Goal: Information Seeking & Learning: Learn about a topic

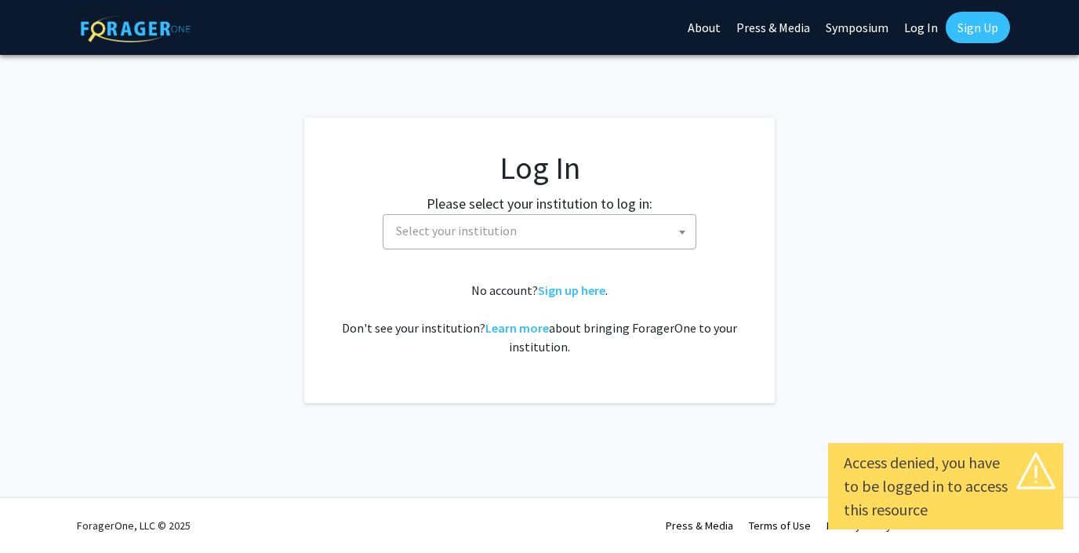
click at [598, 224] on span "Select your institution" at bounding box center [543, 231] width 306 height 32
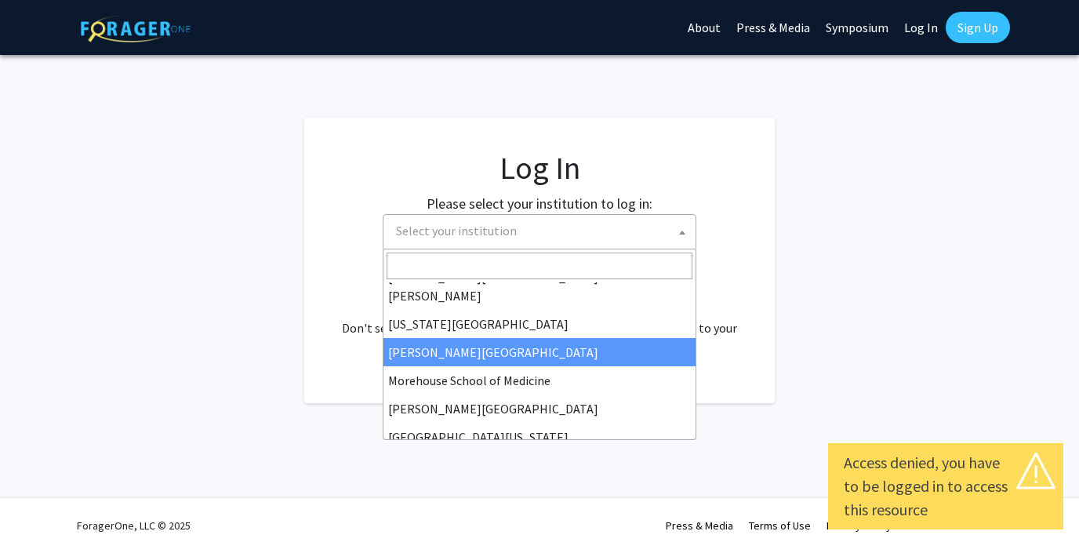
scroll to position [279, 0]
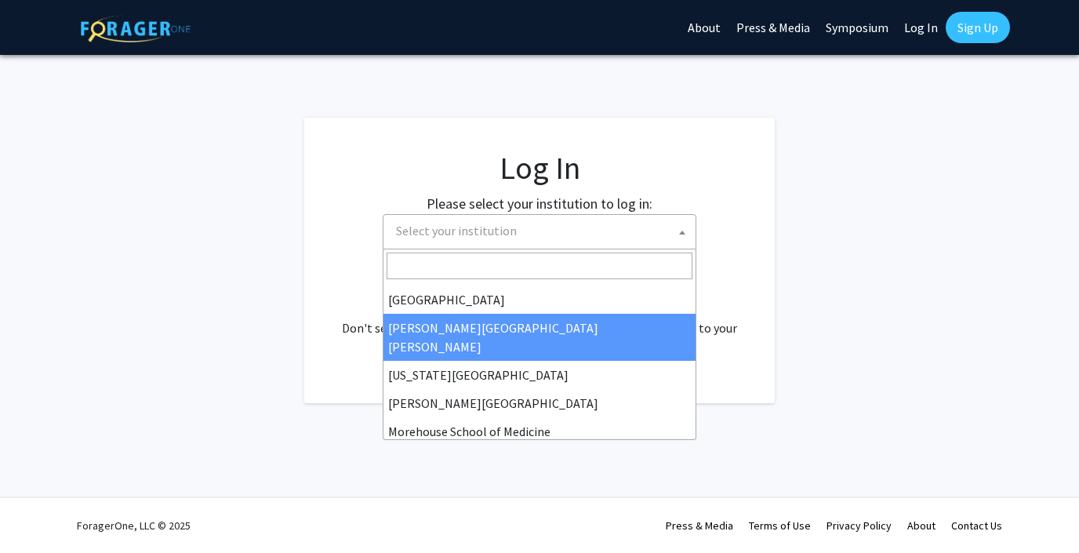
select select "1"
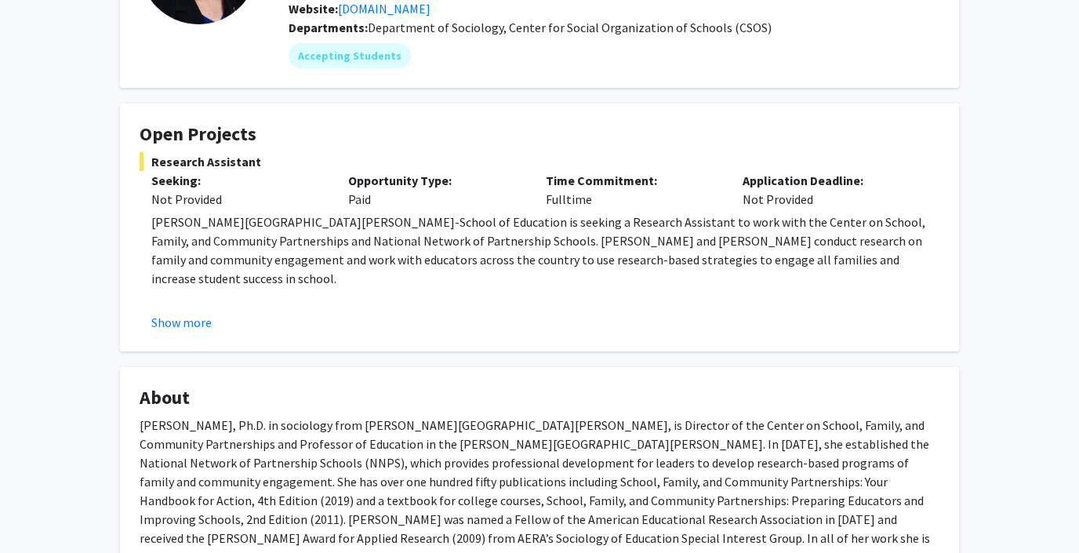
scroll to position [172, 0]
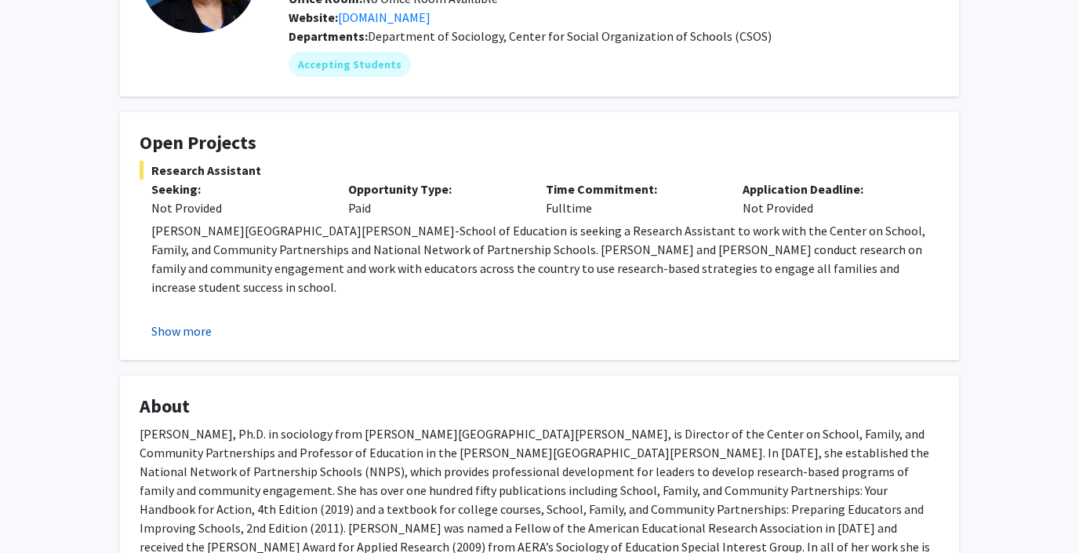
click at [199, 329] on button "Show more" at bounding box center [181, 330] width 60 height 19
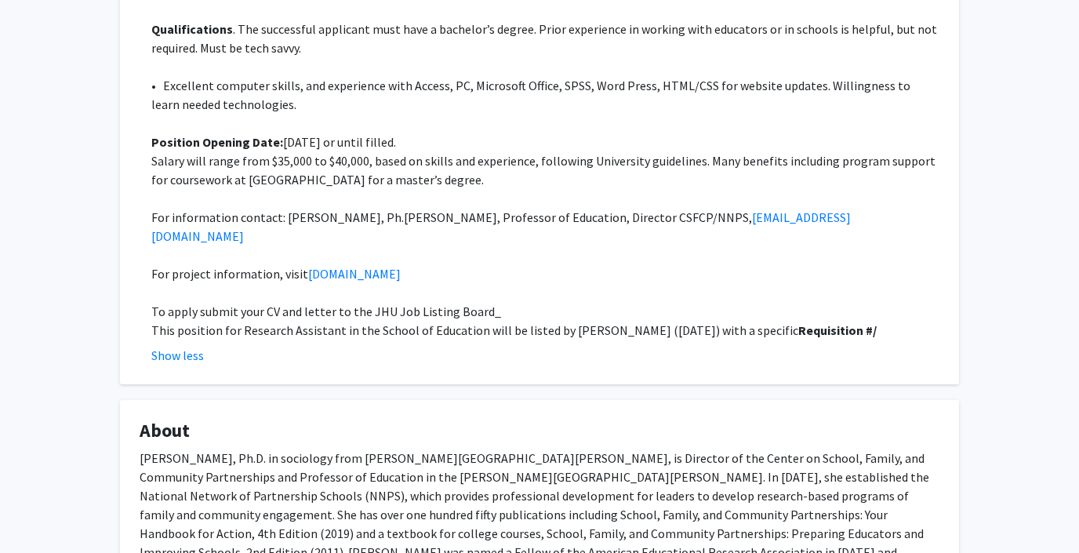
scroll to position [898, 0]
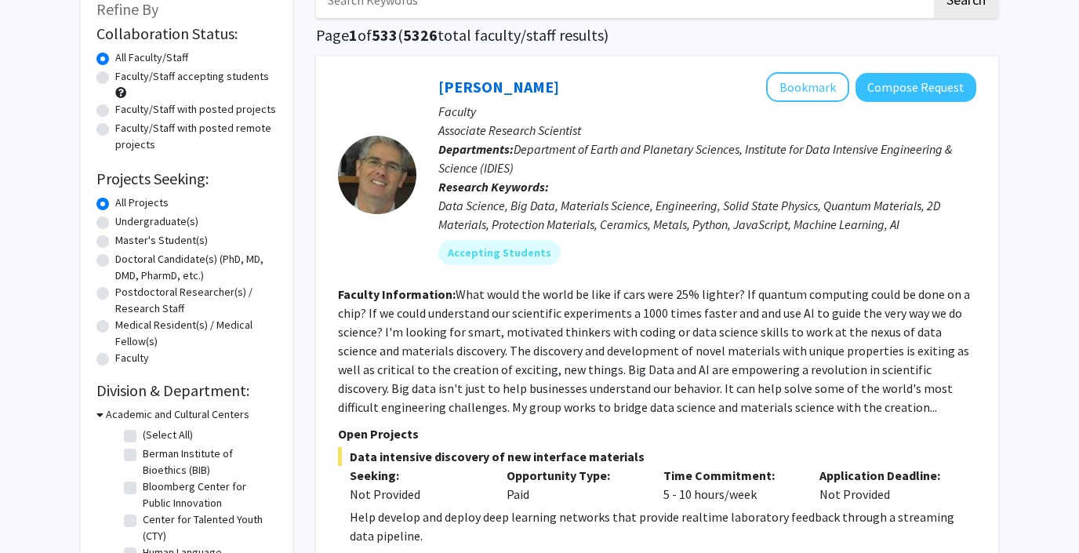
scroll to position [105, 0]
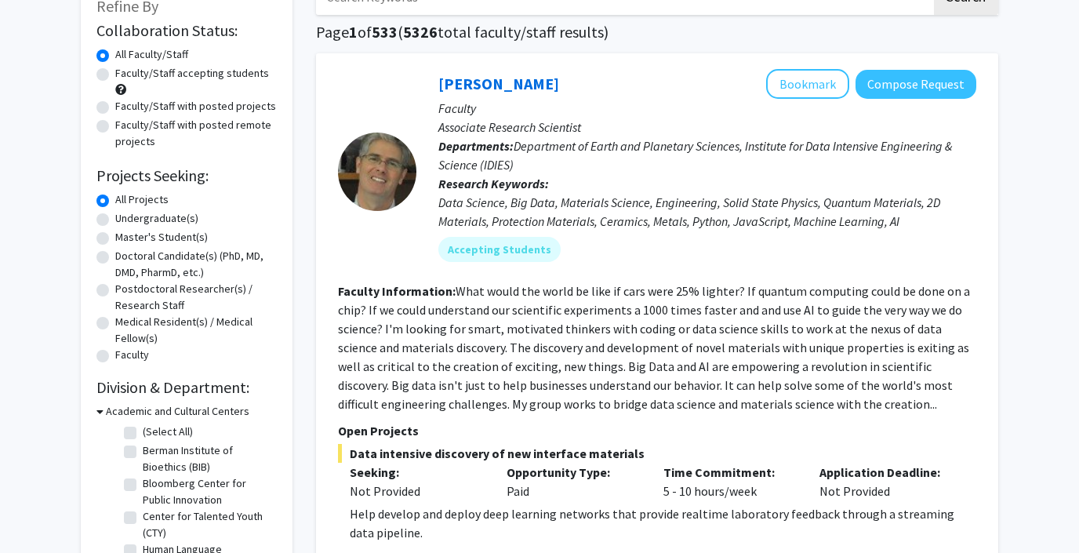
click at [136, 219] on label "Undergraduate(s)" at bounding box center [156, 218] width 83 height 16
click at [125, 219] on input "Undergraduate(s)" at bounding box center [120, 215] width 10 height 10
radio input "true"
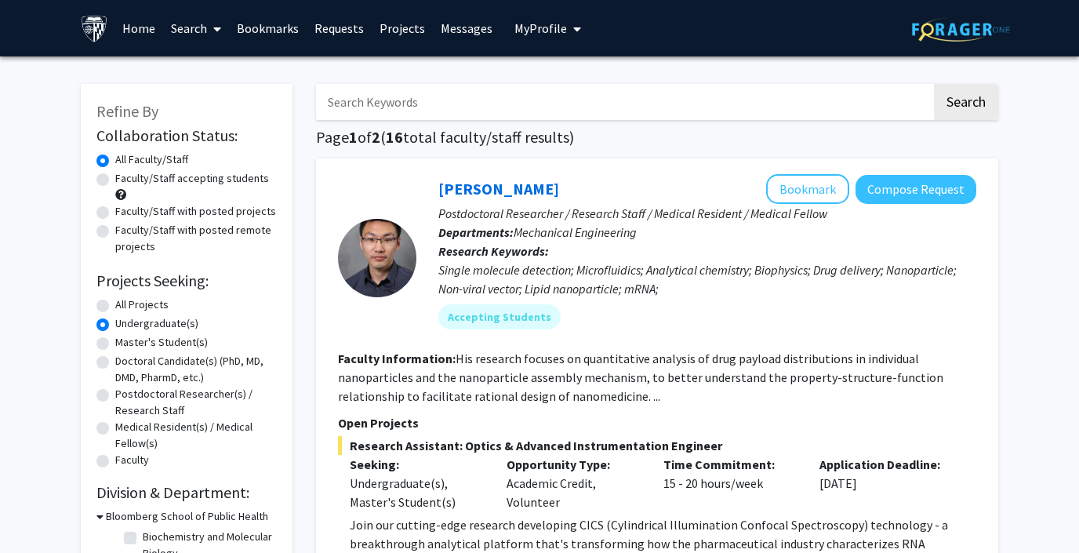
click at [130, 306] on label "All Projects" at bounding box center [141, 304] width 53 height 16
click at [125, 306] on input "All Projects" at bounding box center [120, 301] width 10 height 10
radio input "true"
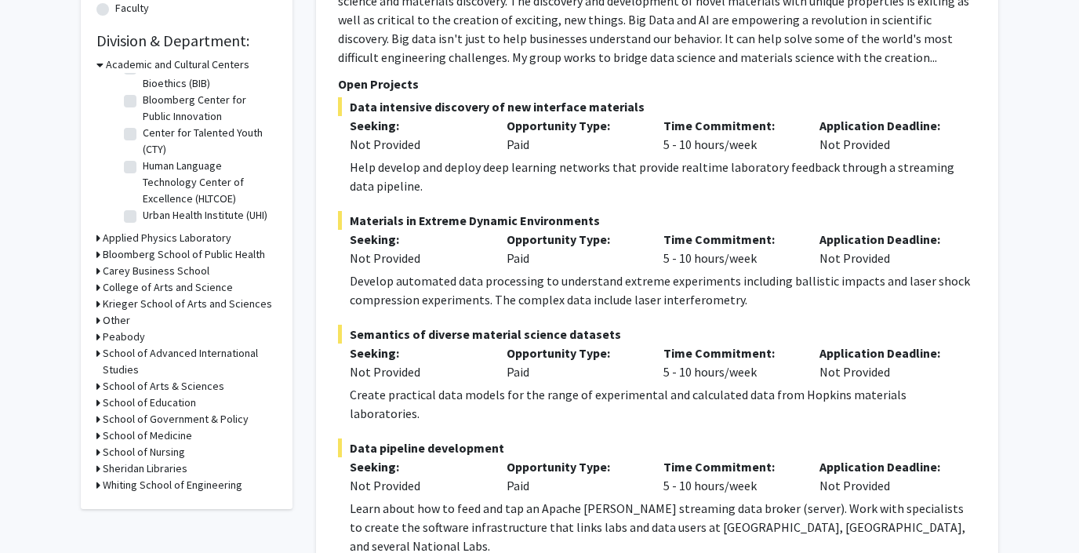
scroll to position [473, 0]
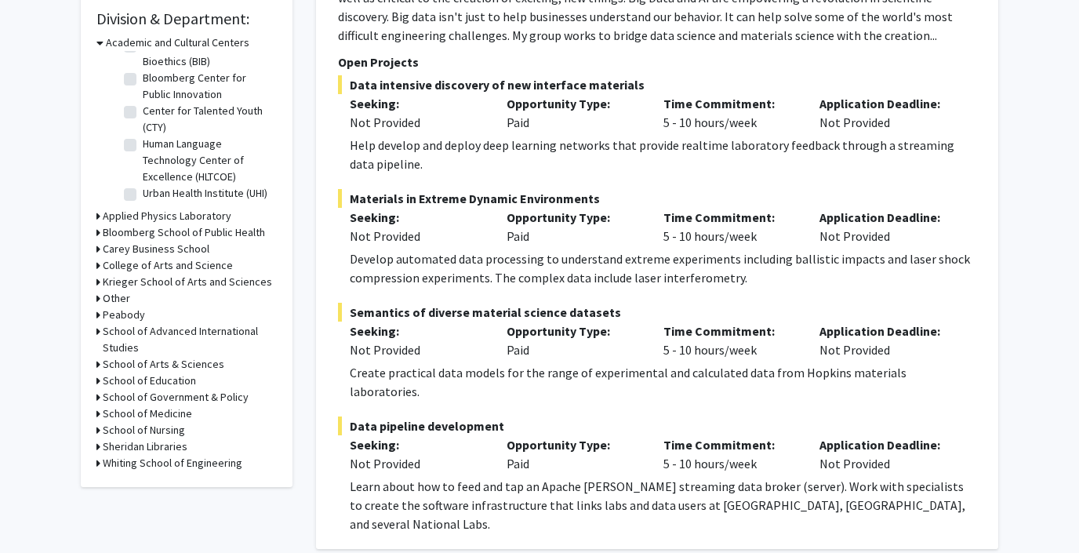
click at [101, 285] on div "Krieger School of Arts and Sciences" at bounding box center [186, 282] width 180 height 16
click at [99, 279] on icon at bounding box center [98, 282] width 4 height 16
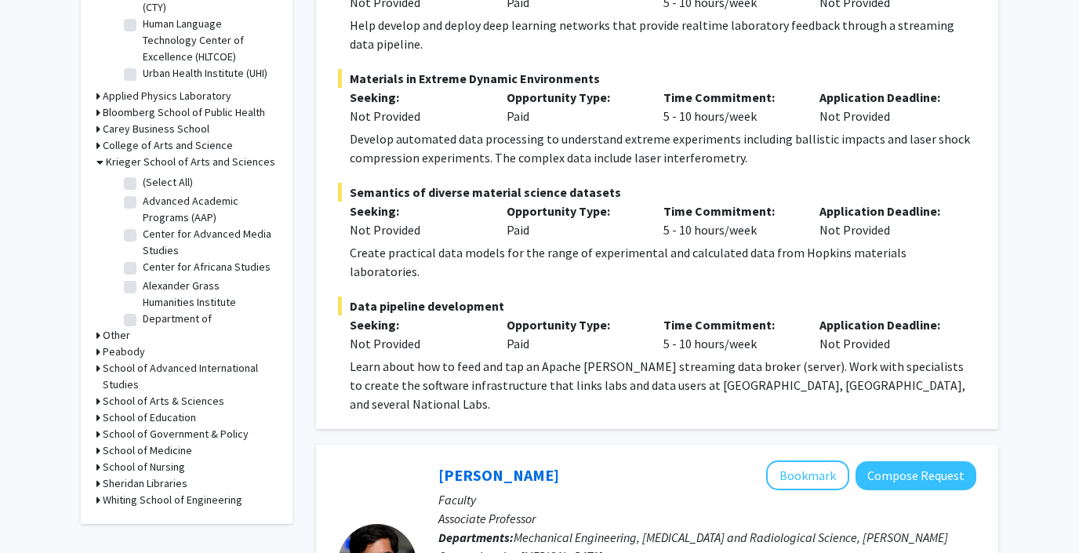
scroll to position [604, 0]
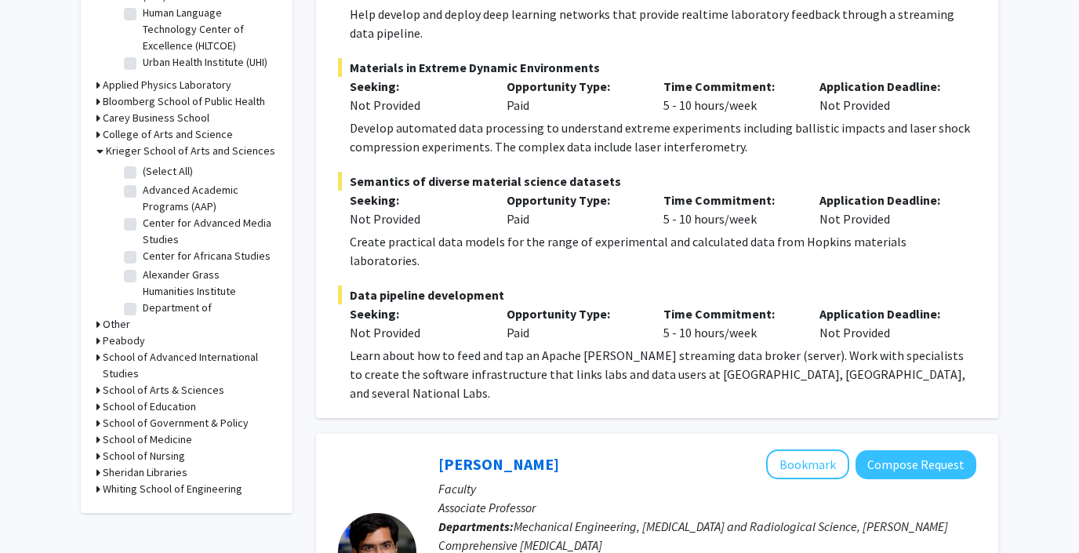
click at [113, 437] on h3 "School of Medicine" at bounding box center [147, 439] width 89 height 16
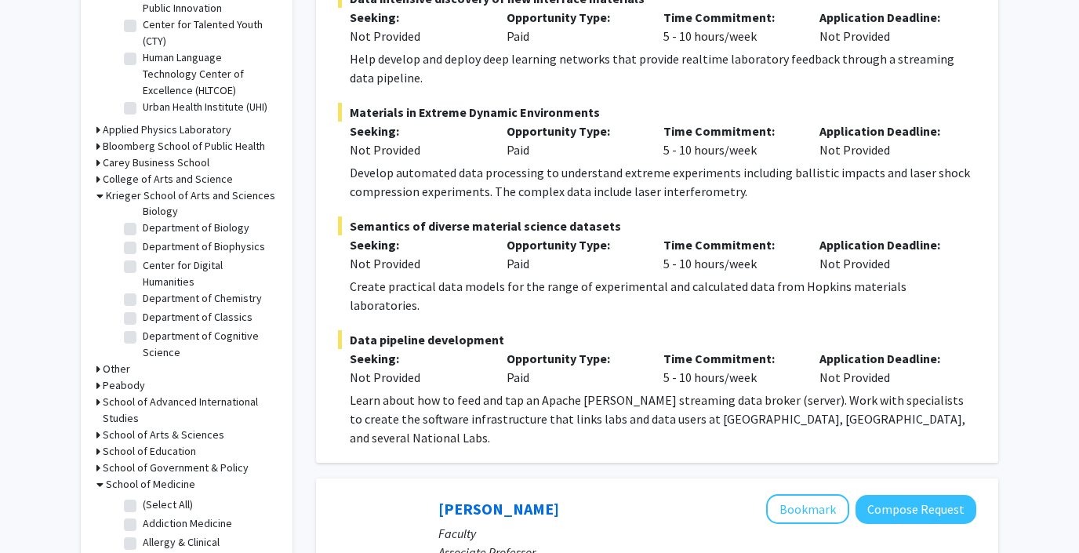
scroll to position [296, 0]
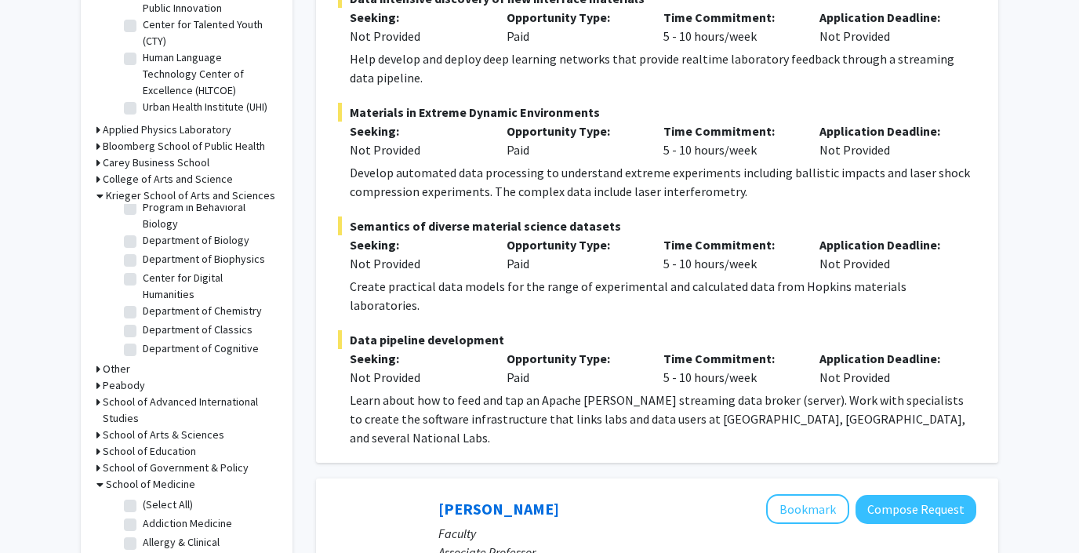
click at [143, 241] on label "Department of Biology" at bounding box center [196, 240] width 107 height 16
click at [143, 241] on input "Department of Biology" at bounding box center [148, 237] width 10 height 10
checkbox input "true"
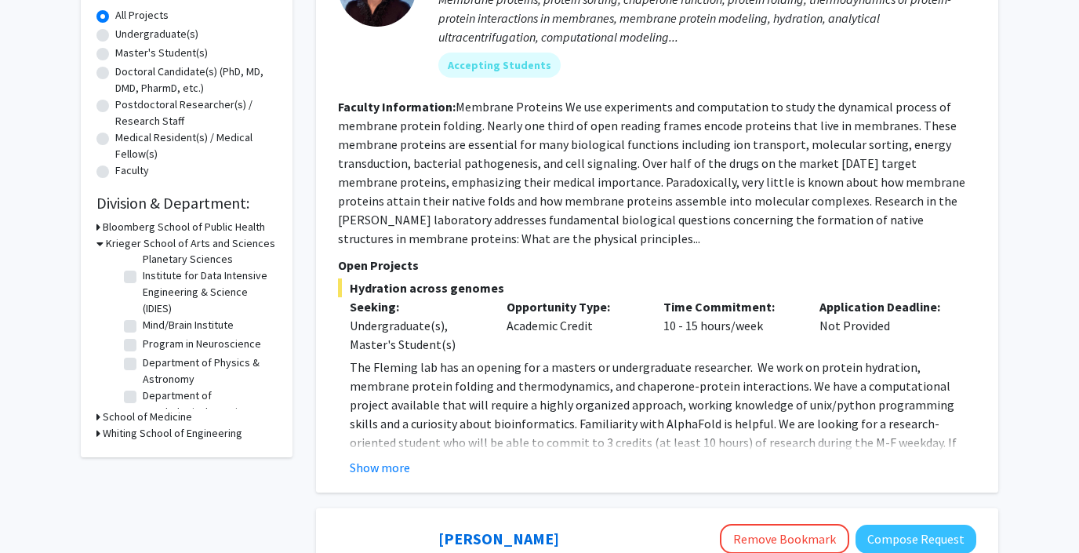
scroll to position [129, 0]
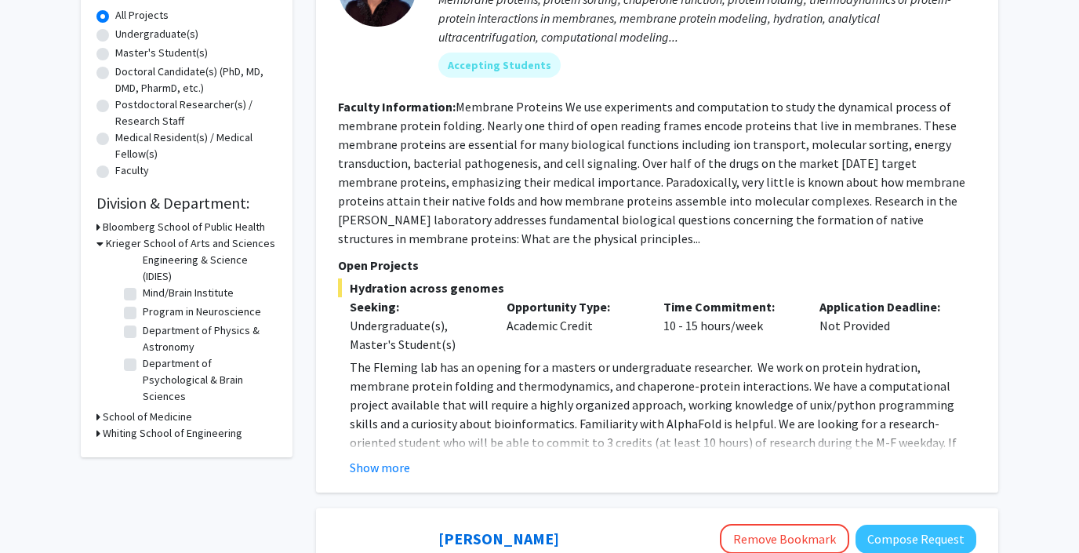
click at [143, 299] on label "Mind/Brain Institute" at bounding box center [188, 293] width 91 height 16
click at [143, 295] on input "Mind/Brain Institute" at bounding box center [148, 290] width 10 height 10
checkbox input "true"
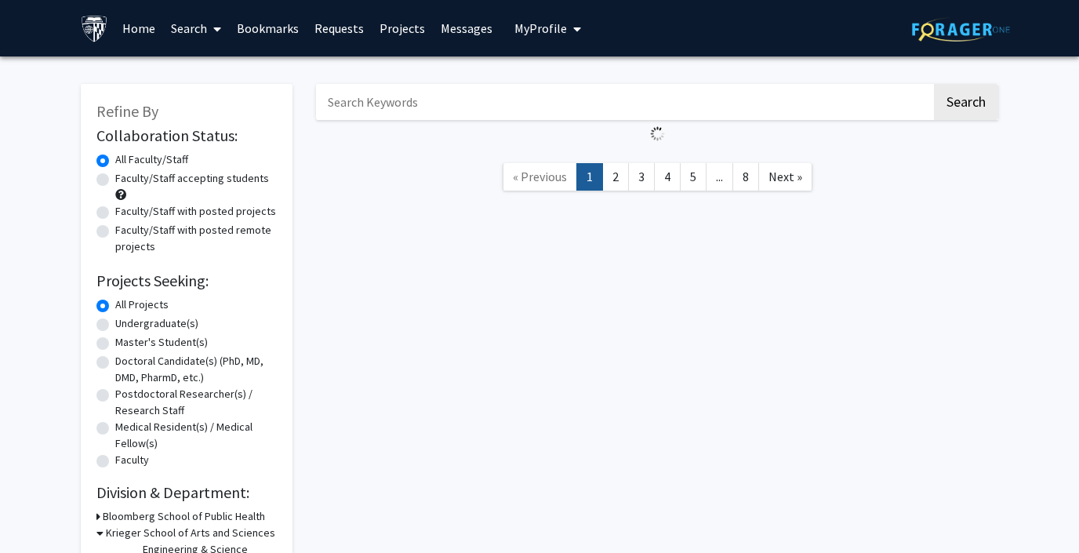
click at [129, 316] on label "Undergraduate(s)" at bounding box center [156, 323] width 83 height 16
click at [125, 316] on input "Undergraduate(s)" at bounding box center [120, 320] width 10 height 10
radio input "true"
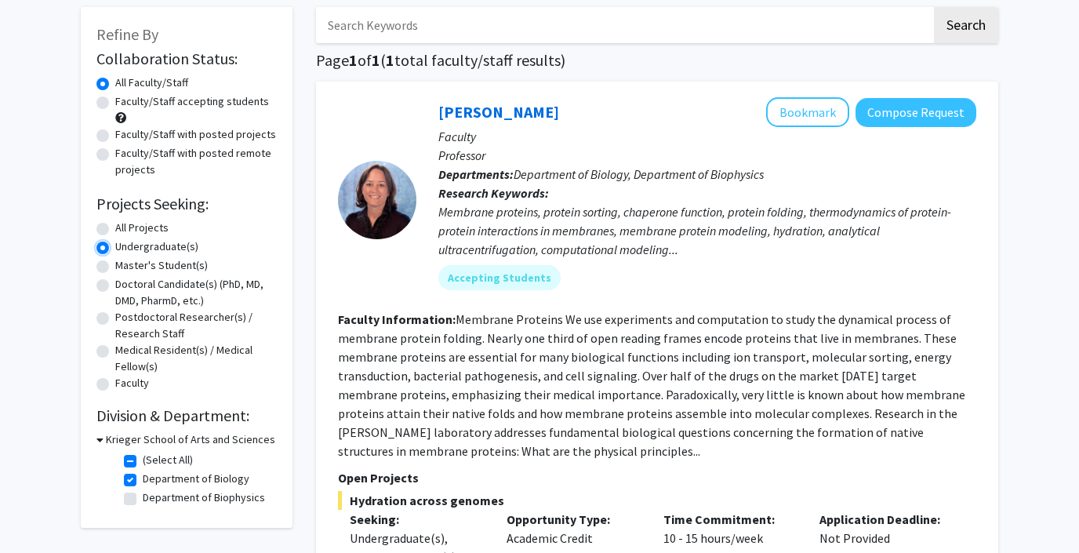
scroll to position [78, 0]
click at [104, 221] on div "All Projects" at bounding box center [186, 228] width 180 height 19
click at [115, 227] on label "All Projects" at bounding box center [141, 227] width 53 height 16
click at [115, 227] on input "All Projects" at bounding box center [120, 224] width 10 height 10
radio input "true"
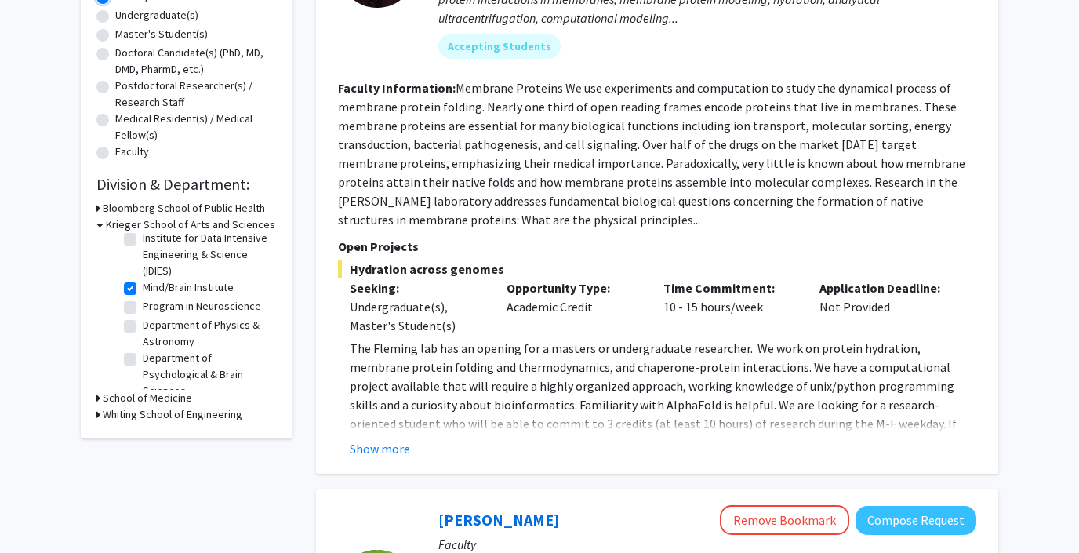
scroll to position [118, 0]
click at [143, 299] on label "Program in Neuroscience" at bounding box center [202, 304] width 118 height 16
click at [143, 299] on input "Program in Neuroscience" at bounding box center [148, 301] width 10 height 10
checkbox input "true"
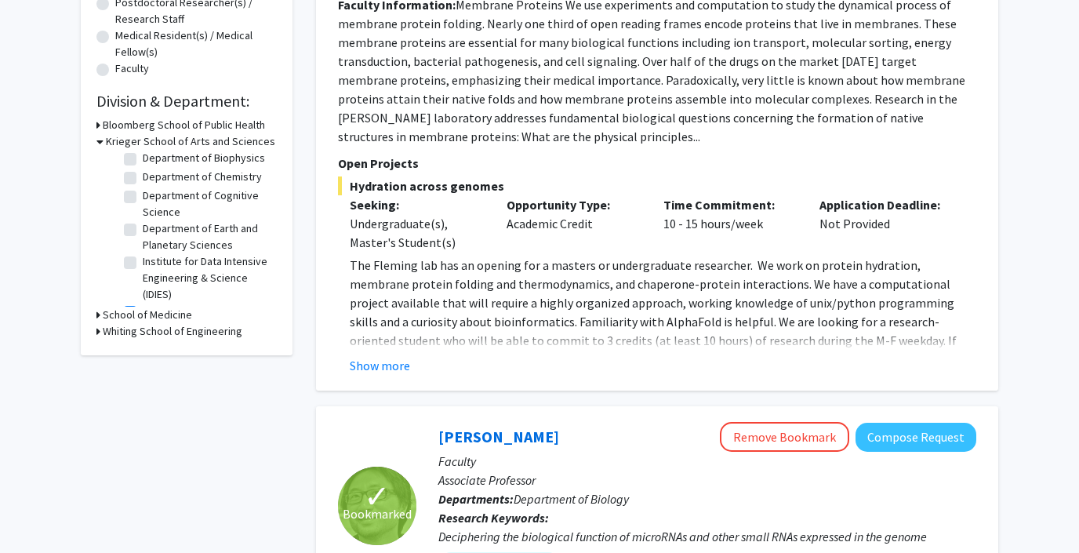
scroll to position [105, 0]
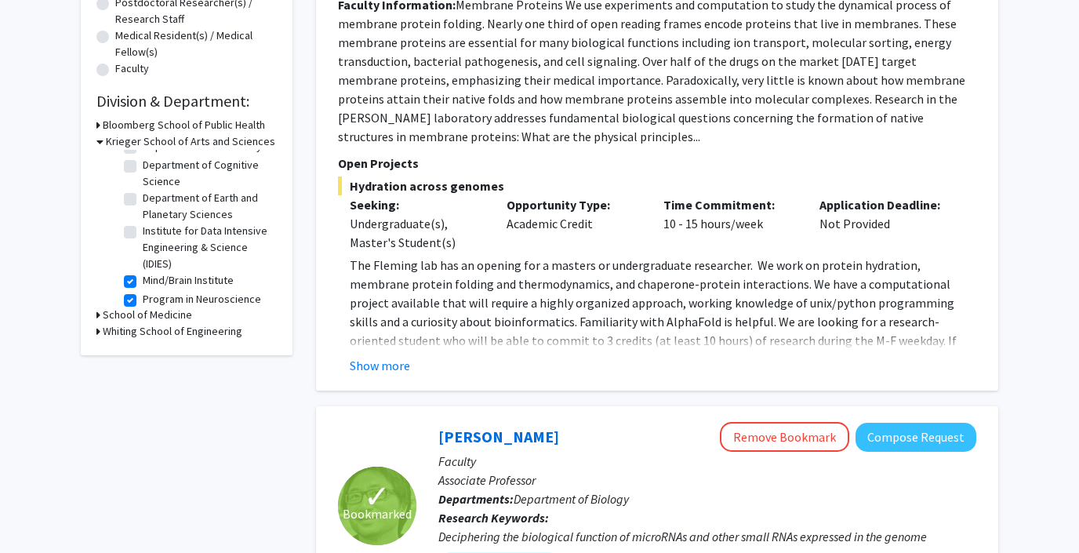
click at [143, 166] on label "Department of Cognitive Science" at bounding box center [208, 173] width 130 height 33
click at [143, 166] on input "Department of Cognitive Science" at bounding box center [148, 162] width 10 height 10
checkbox input "true"
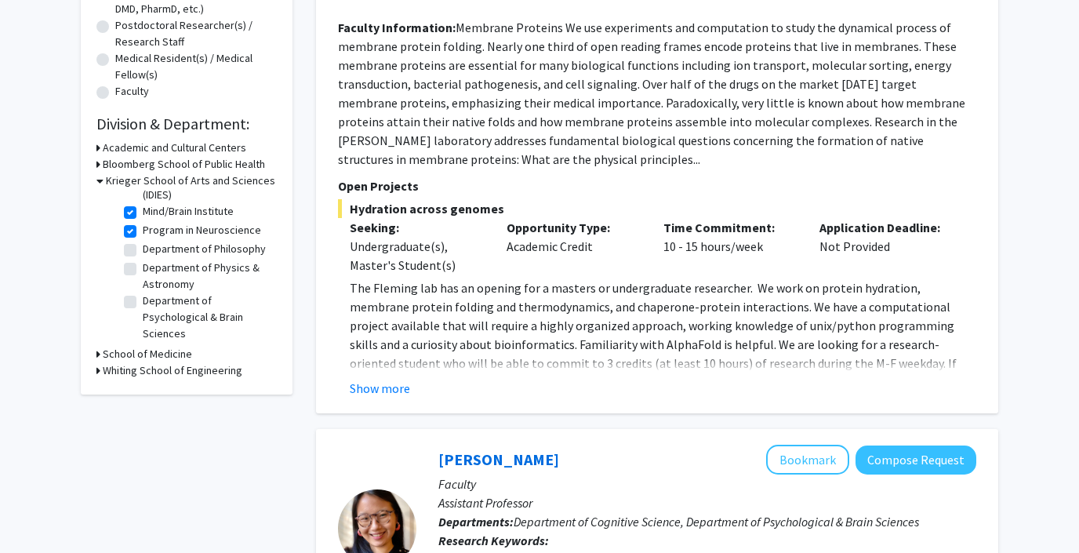
scroll to position [369, 0]
click at [143, 300] on label "Department of Psychological & Brain Sciences" at bounding box center [208, 316] width 130 height 49
click at [143, 300] on input "Department of Psychological & Brain Sciences" at bounding box center [148, 297] width 10 height 10
checkbox input "true"
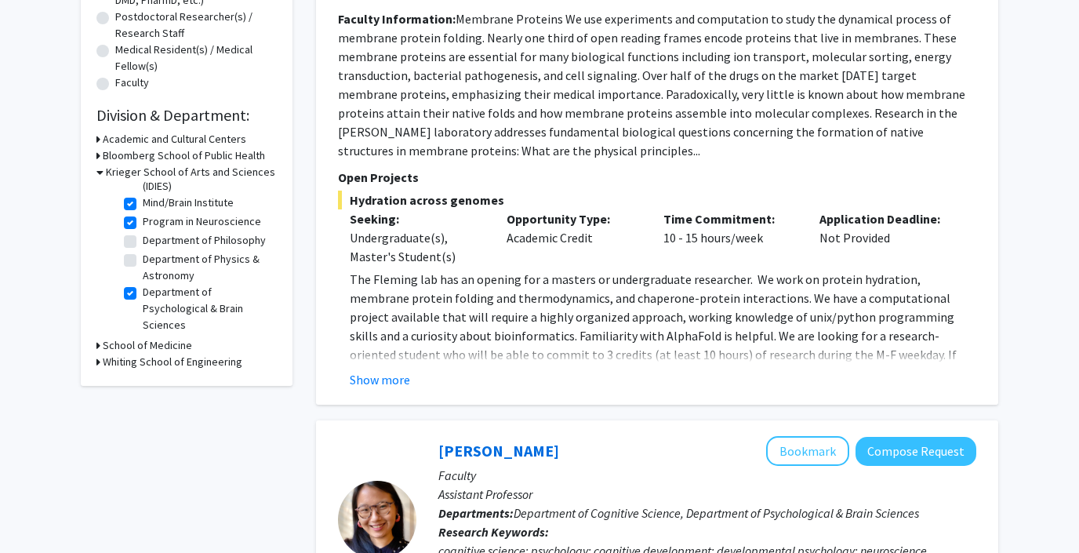
click at [164, 342] on h3 "School of Medicine" at bounding box center [147, 345] width 89 height 16
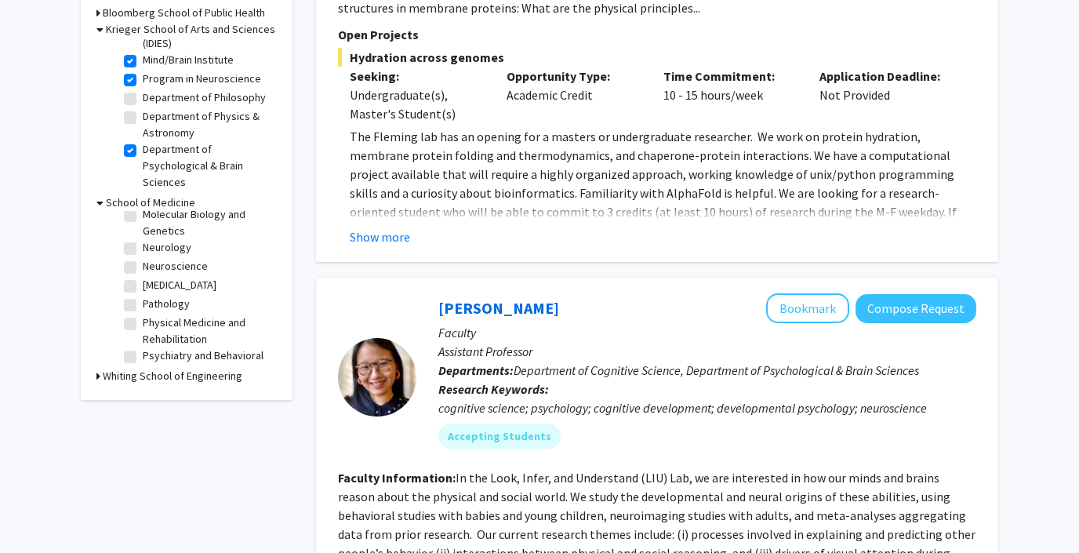
scroll to position [0, 0]
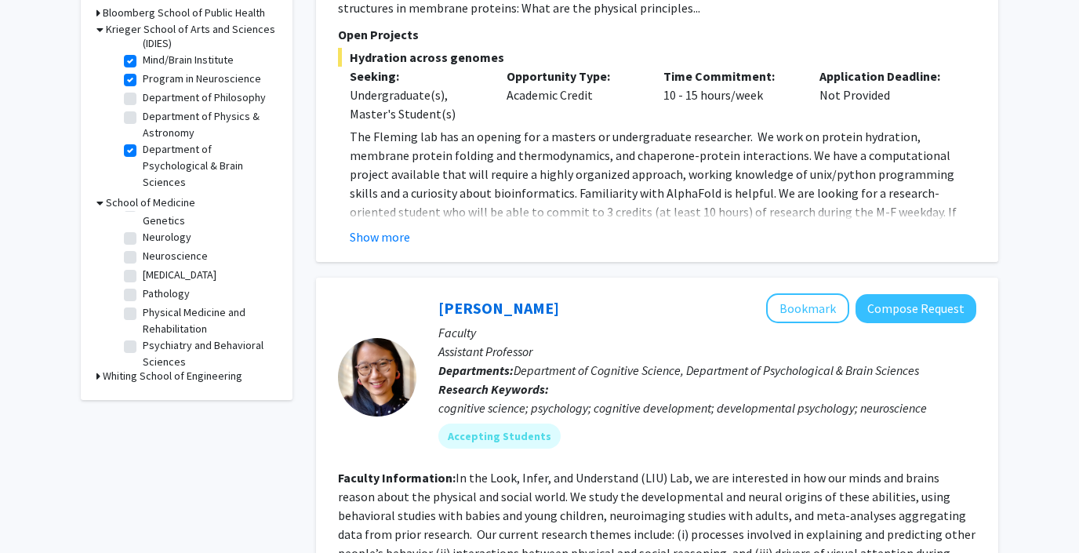
click at [146, 254] on label "Neuroscience" at bounding box center [175, 256] width 65 height 16
click at [146, 254] on input "Neuroscience" at bounding box center [148, 253] width 10 height 10
checkbox input "true"
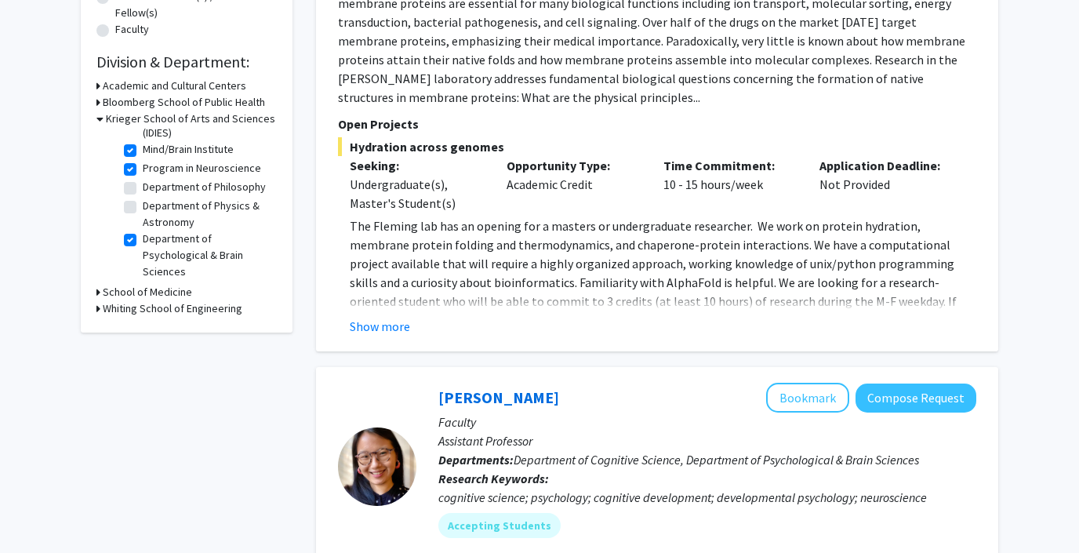
click at [140, 291] on h3 "School of Medicine" at bounding box center [147, 292] width 89 height 16
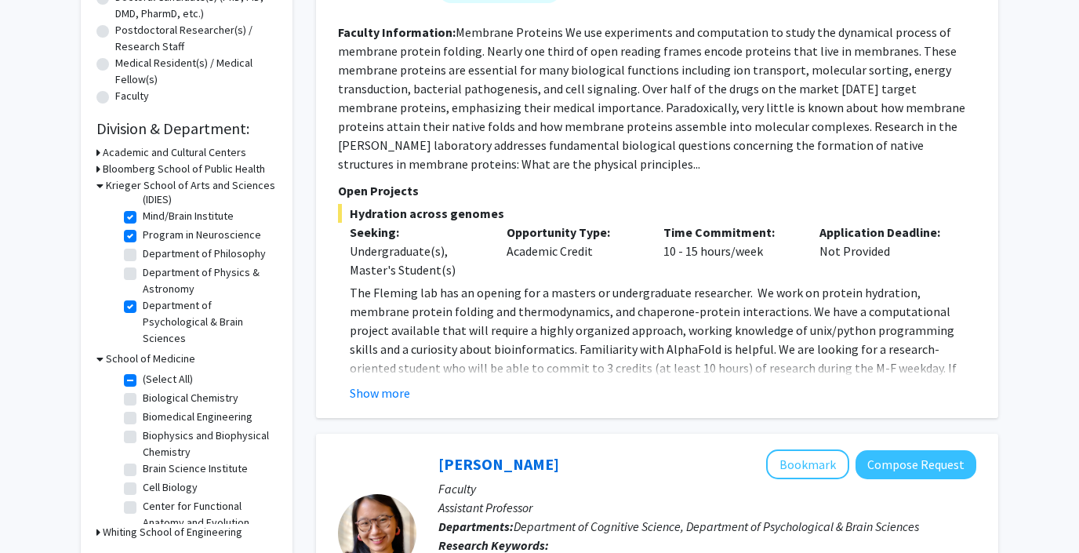
click at [143, 484] on label "Cell Biology" at bounding box center [170, 487] width 55 height 16
click at [143, 484] on input "Cell Biology" at bounding box center [148, 484] width 10 height 10
checkbox input "true"
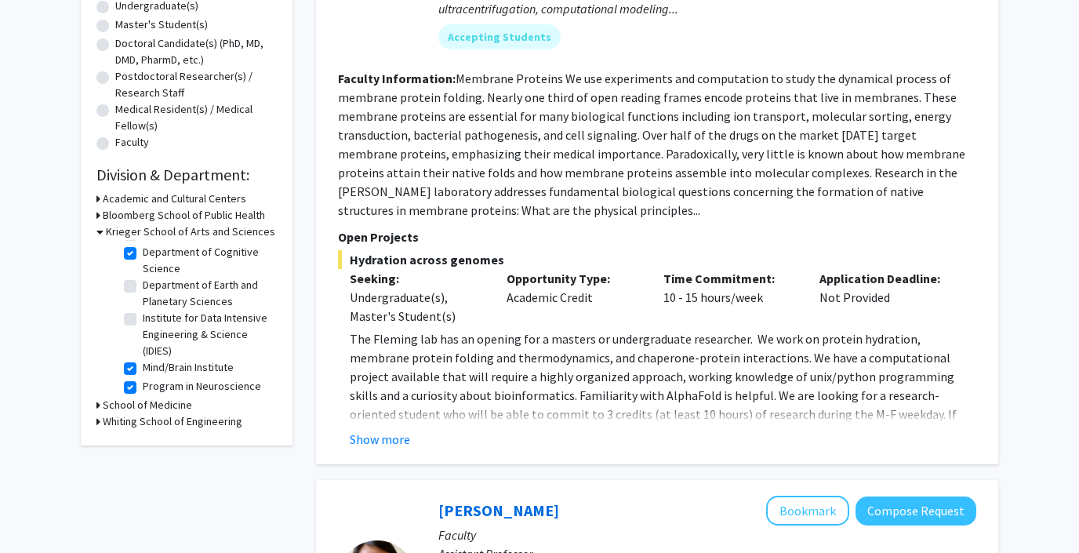
click at [145, 404] on h3 "School of Medicine" at bounding box center [147, 405] width 89 height 16
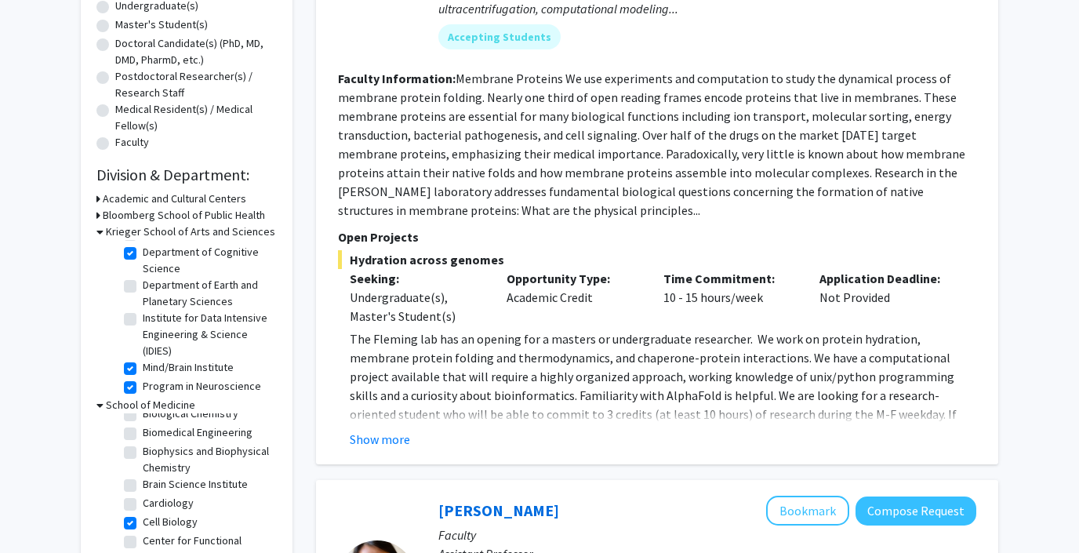
click at [143, 487] on label "Brain Science Institute" at bounding box center [195, 484] width 105 height 16
click at [143, 486] on input "Brain Science Institute" at bounding box center [148, 481] width 10 height 10
checkbox input "true"
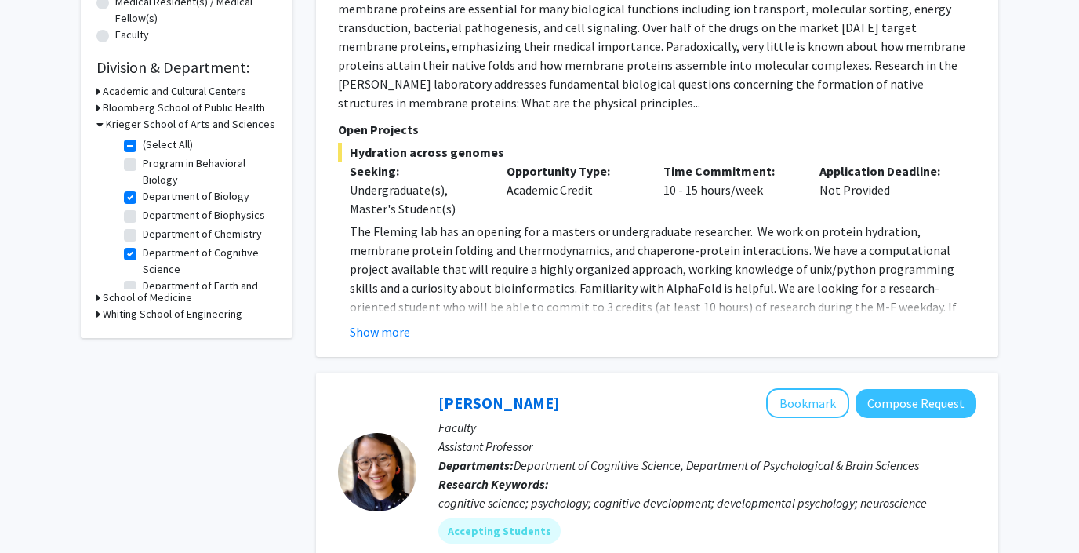
click at [110, 292] on h3 "School of Medicine" at bounding box center [147, 297] width 89 height 16
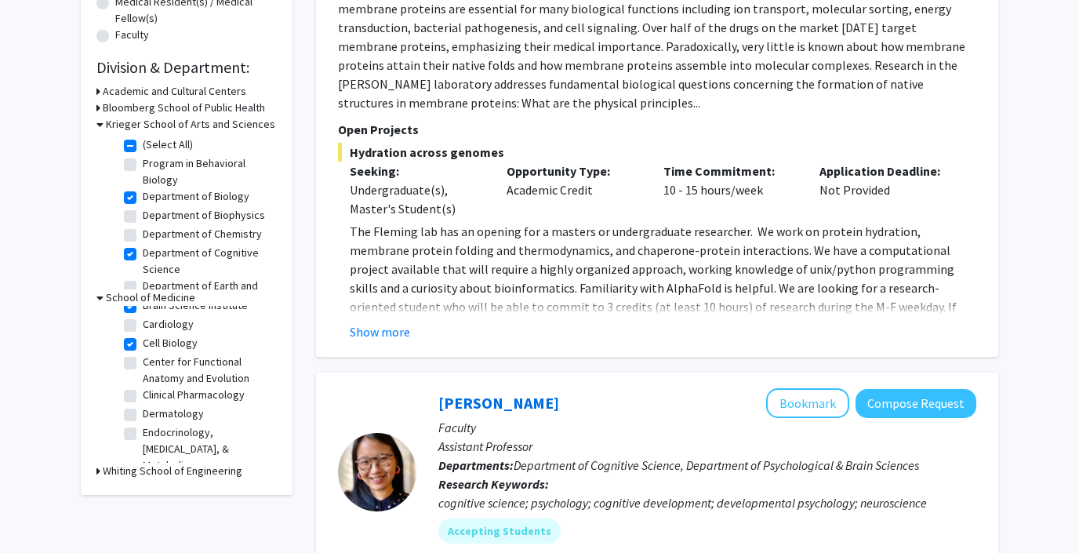
click at [143, 322] on label "Cardiology" at bounding box center [168, 324] width 51 height 16
click at [143, 322] on input "Cardiology" at bounding box center [148, 321] width 10 height 10
checkbox input "true"
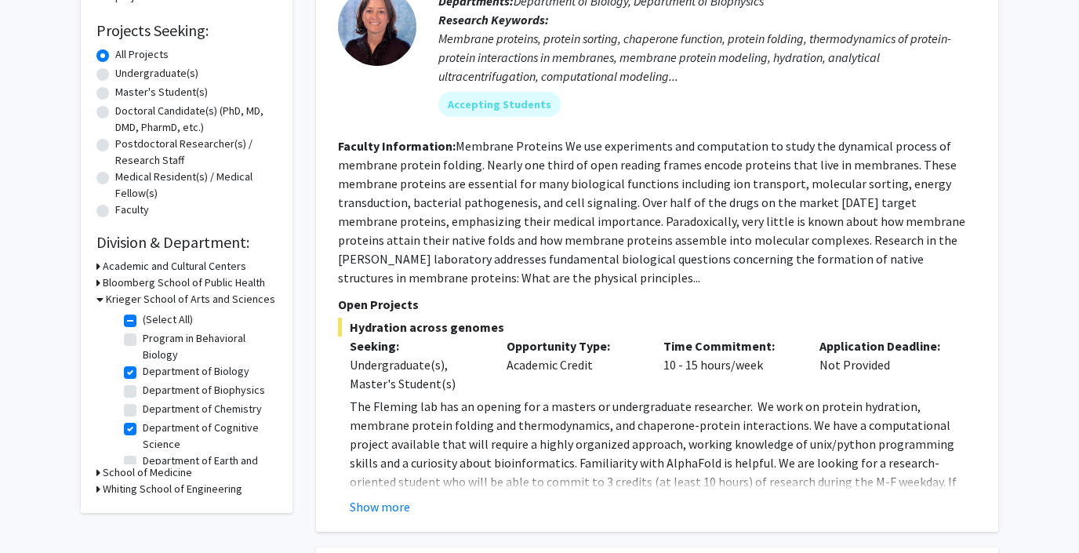
click at [148, 296] on h3 "Krieger School of Arts and Sciences" at bounding box center [190, 299] width 169 height 16
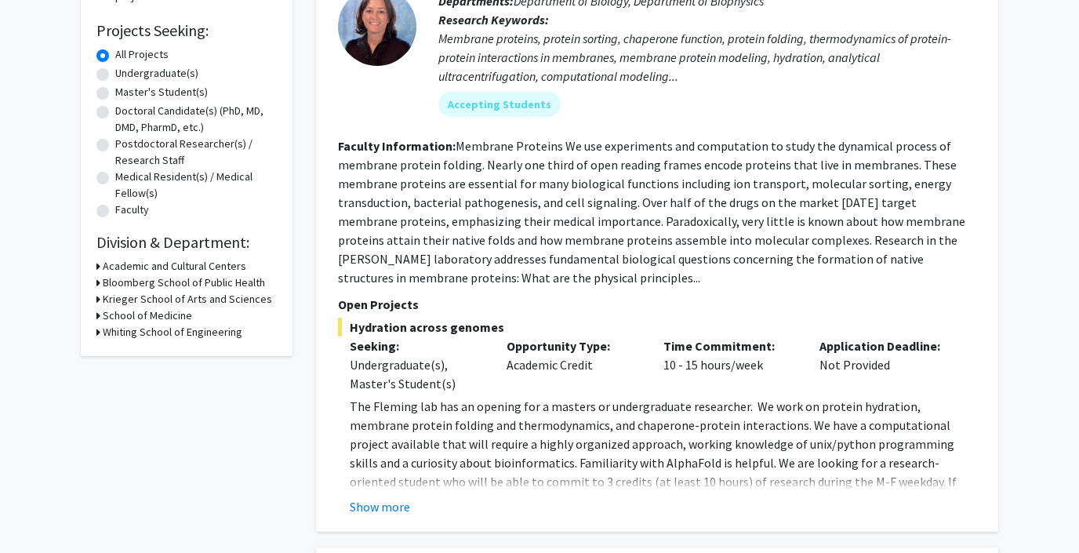
click at [148, 296] on h3 "Krieger School of Arts and Sciences" at bounding box center [187, 299] width 169 height 16
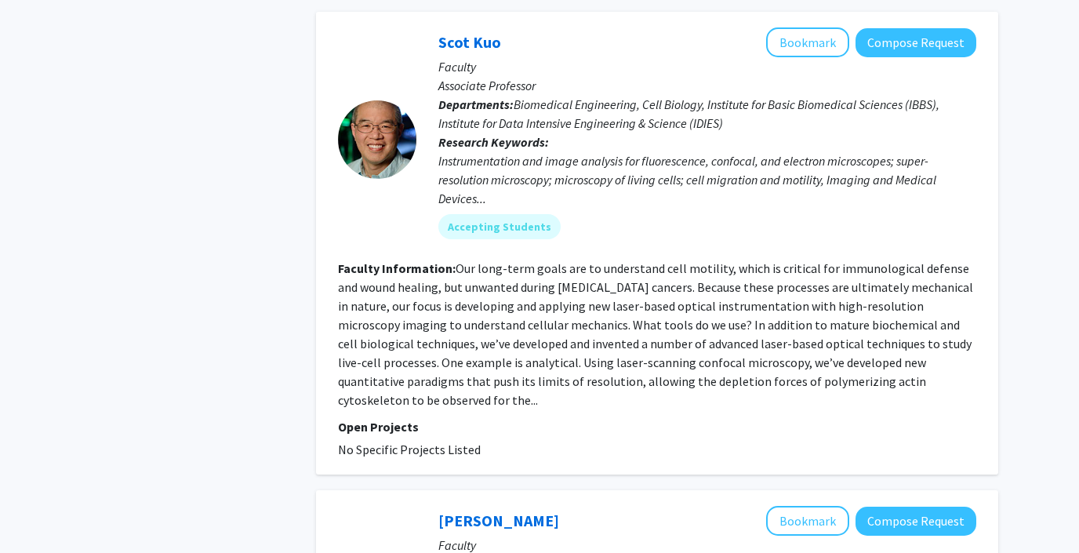
scroll to position [1355, 0]
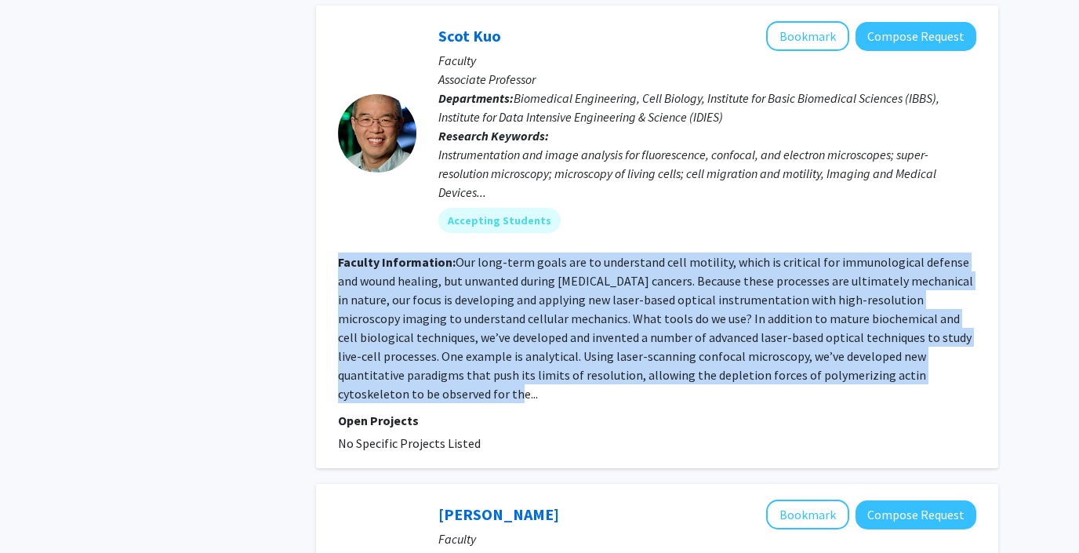
drag, startPoint x: 461, startPoint y: 248, endPoint x: 574, endPoint y: 385, distance: 177.0
click at [574, 385] on fg-search-faculty "Scot Kuo Bookmark Compose Request Faculty Associate Professor Departments: Biom…" at bounding box center [657, 236] width 638 height 431
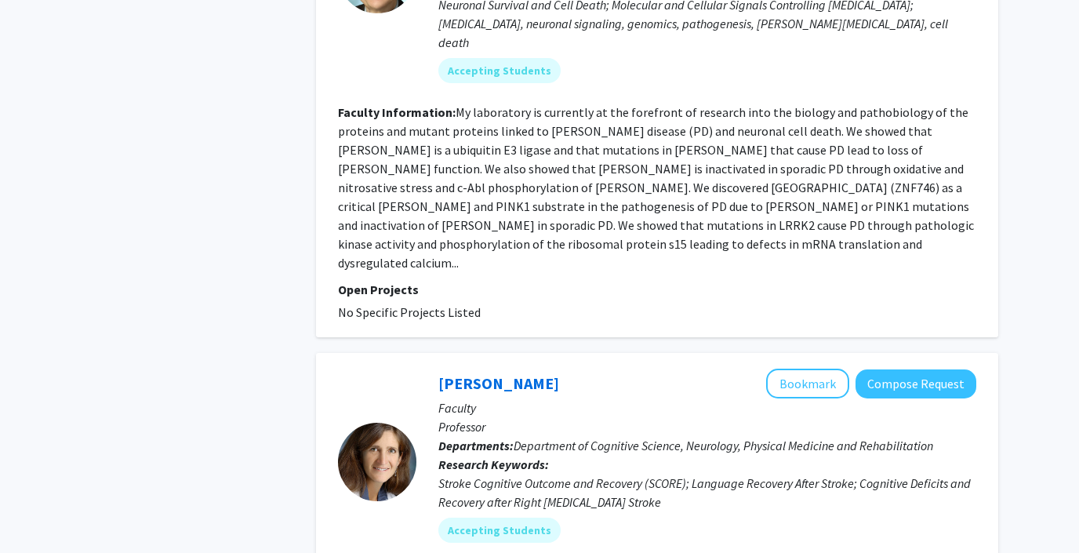
scroll to position [3306, 0]
